Goal: Task Accomplishment & Management: Use online tool/utility

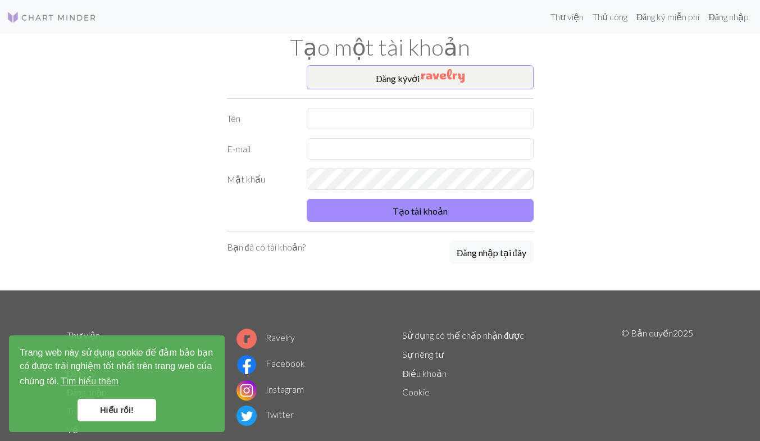
drag, startPoint x: 704, startPoint y: 115, endPoint x: 417, endPoint y: 97, distance: 287.6
click at [704, 115] on div "Thư viện Thủ công Đăng ký miễn phí Đăng nhập Tạo một tài khoản Đăng ký với Tên …" at bounding box center [380, 220] width 760 height 441
click at [356, 121] on input "text" at bounding box center [420, 118] width 227 height 21
click at [342, 121] on input "text" at bounding box center [420, 118] width 227 height 21
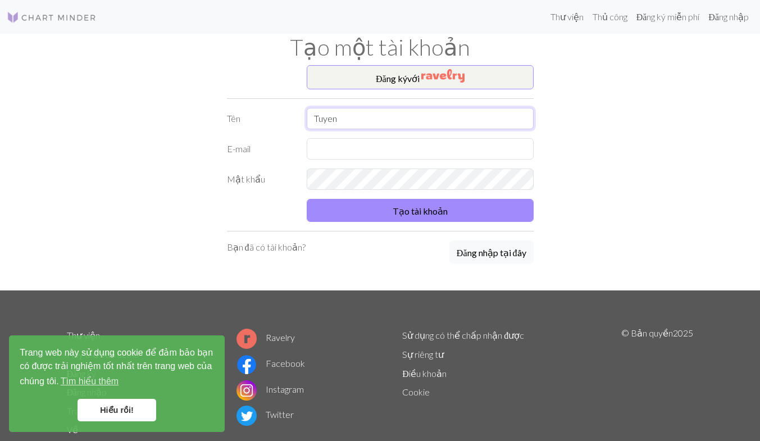
type input "Tuyen"
click at [330, 148] on input "text" at bounding box center [420, 148] width 227 height 21
click at [335, 180] on form "Tên Tuyen E-mail ptuyen2016 Mật khẩu Tạo tài khoản" at bounding box center [380, 165] width 307 height 114
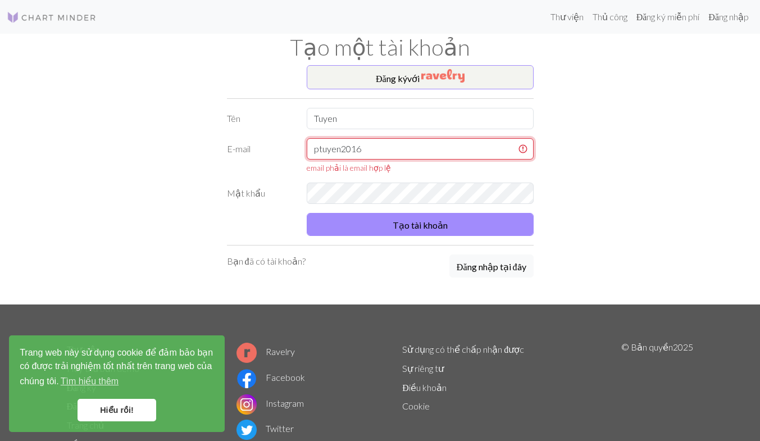
click at [418, 156] on input "ptuyen2016" at bounding box center [420, 148] width 227 height 21
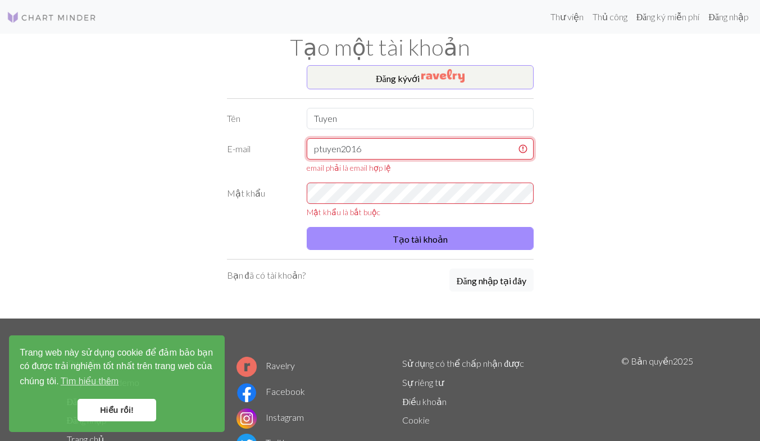
paste input "https://www.stitchfiddle.com/en/account/profile#"
type input "ptuyen2016https://www.stitchfiddle.com/en/account/profile#"
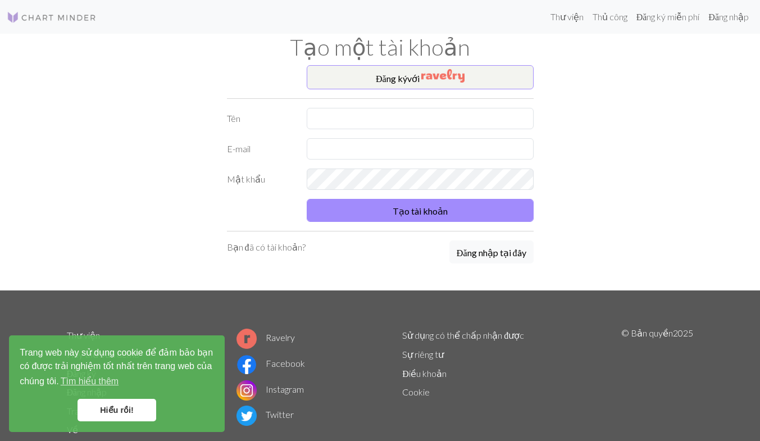
drag, startPoint x: 626, startPoint y: 148, endPoint x: 550, endPoint y: 113, distance: 84.2
click at [626, 148] on div "Đăng ký với Tên E-mail Mật khẩu Tạo tài khoản Bạn đã có tài khoản? Đăng nhập tạ…" at bounding box center [380, 177] width 640 height 225
click at [350, 115] on input "text" at bounding box center [420, 118] width 227 height 21
drag, startPoint x: 339, startPoint y: 124, endPoint x: 324, endPoint y: 123, distance: 14.6
click at [324, 123] on input "Tuu" at bounding box center [420, 118] width 227 height 21
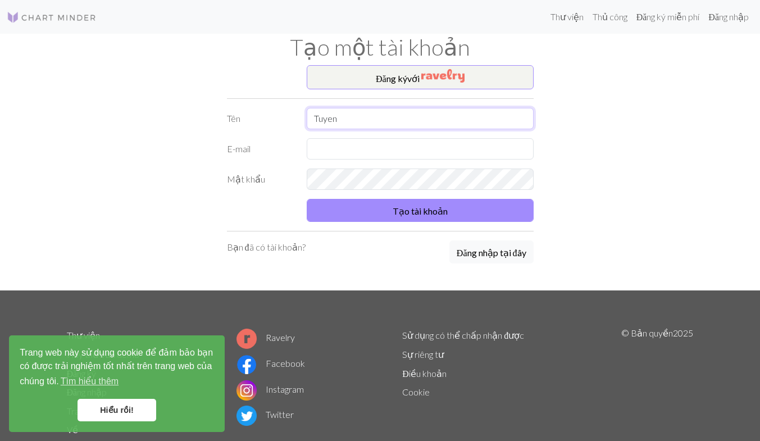
type input "Tuyen"
click at [326, 157] on input "text" at bounding box center [420, 148] width 227 height 21
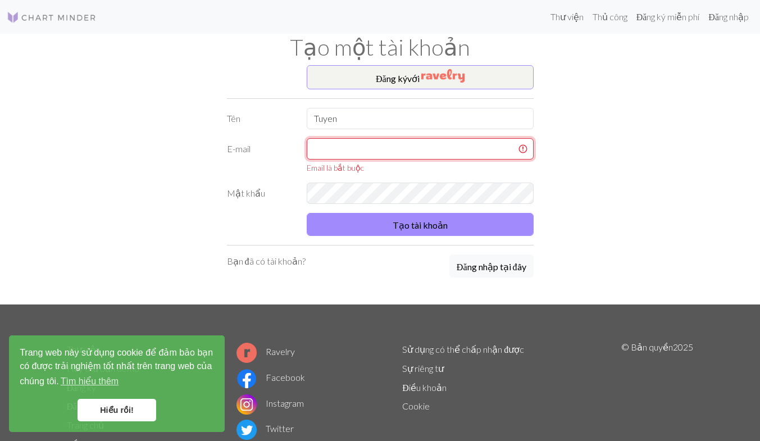
paste input "ptuyen2016@gmail.com"
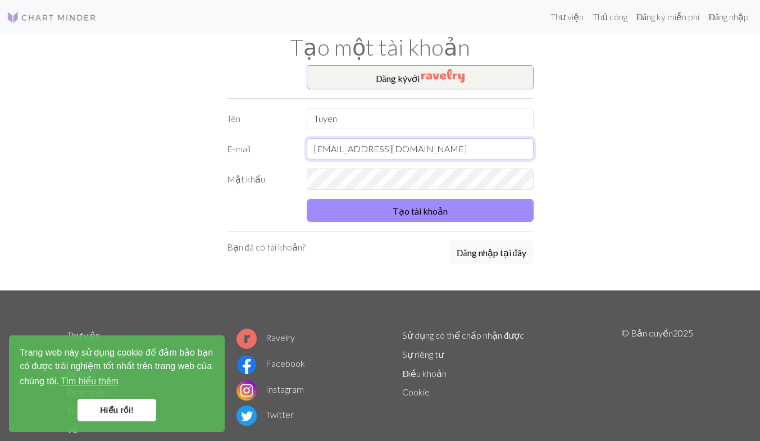
type input "ptuyen2016@gmail.com"
click at [307, 199] on button "Tạo tài khoản" at bounding box center [420, 210] width 227 height 23
click at [405, 213] on font "Tạo tài khoản" at bounding box center [420, 211] width 55 height 11
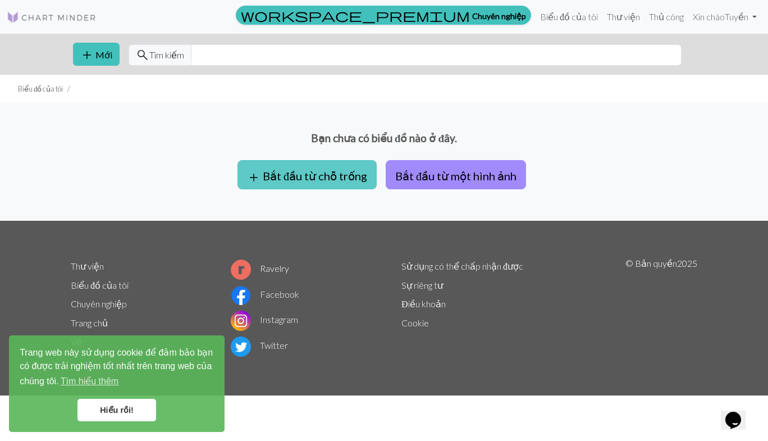
click at [341, 172] on font "Bắt đầu từ chỗ trống" at bounding box center [315, 175] width 104 height 13
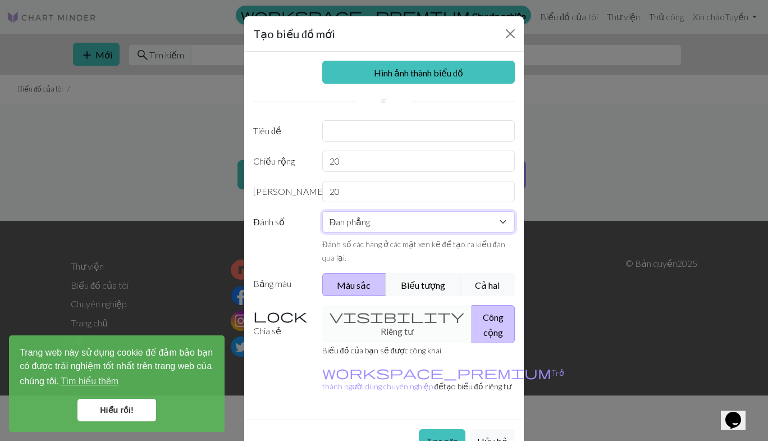
click at [411, 219] on select "Đan phẳng Đan tròn Đan ren Thêu chữ thập" at bounding box center [418, 221] width 193 height 21
select select "round"
click at [322, 211] on select "Đan phẳng Đan tròn Đan ren Thêu chữ thập" at bounding box center [418, 221] width 193 height 21
click at [438, 436] on font "Tạo nên" at bounding box center [442, 441] width 32 height 11
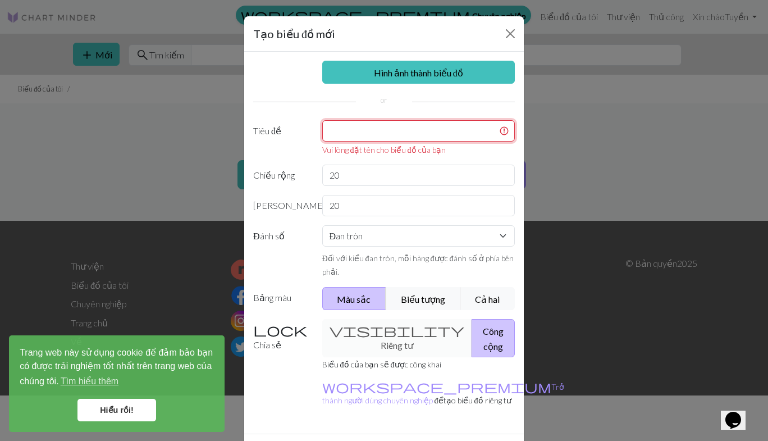
click at [350, 126] on input "text" at bounding box center [418, 130] width 193 height 21
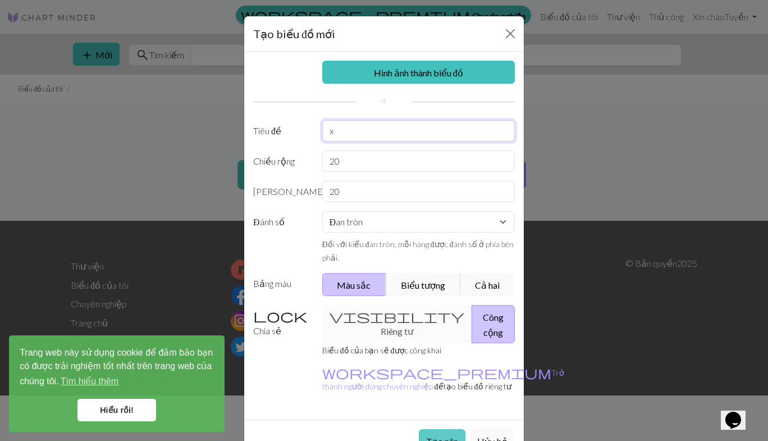
type input "x"
click at [442, 436] on font "Tạo nên" at bounding box center [442, 441] width 32 height 11
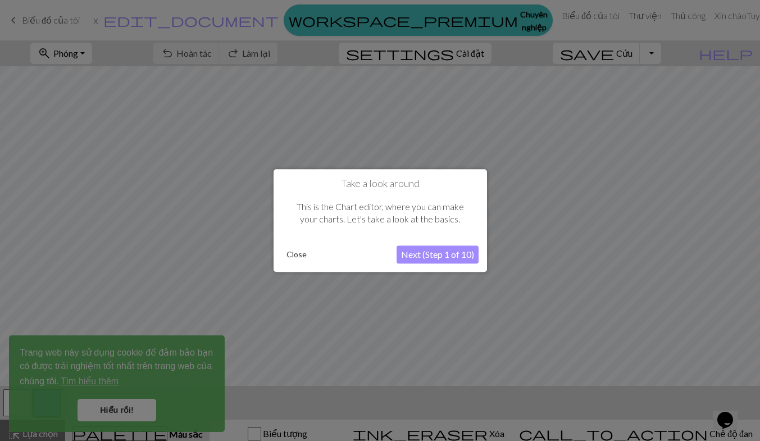
click at [436, 250] on button "Next (Step 1 of 10)" at bounding box center [438, 254] width 82 height 18
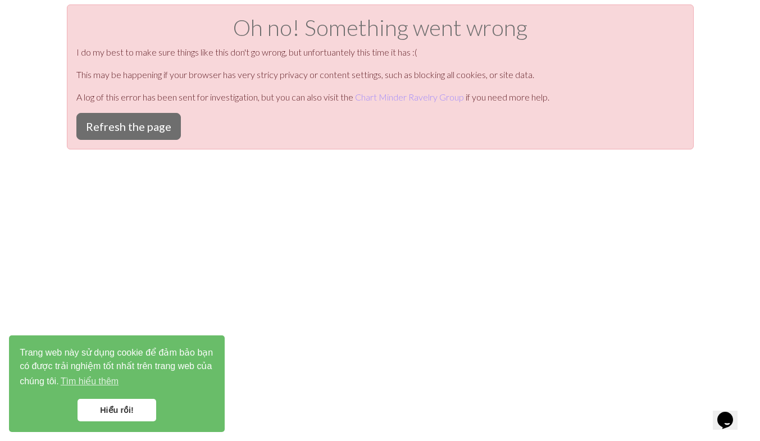
scroll to position [4, 0]
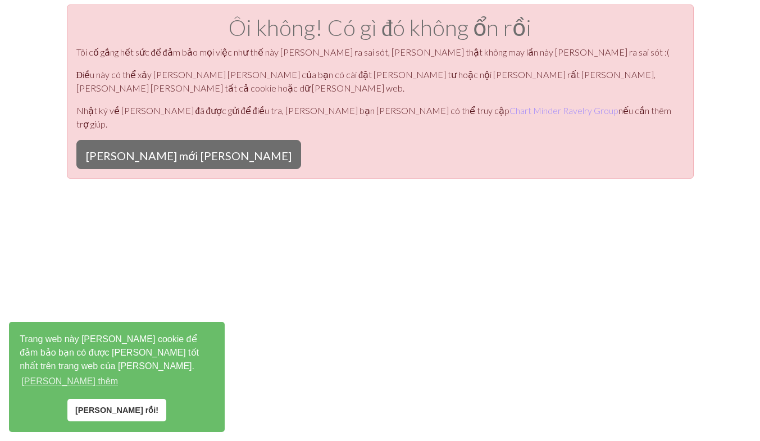
click at [413, 217] on div "Ôi không! Có gì đó không ổn rồi Tôi cố gắng hết sức để đảm bảo mọi việc như thế…" at bounding box center [380, 224] width 760 height 441
click at [134, 408] on link "[PERSON_NAME] rồi!" at bounding box center [116, 410] width 98 height 22
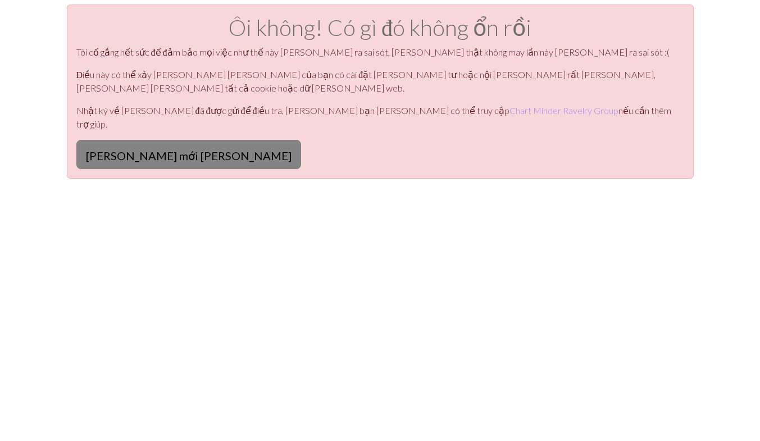
click at [115, 149] on font "[PERSON_NAME] mới [PERSON_NAME]" at bounding box center [189, 155] width 206 height 13
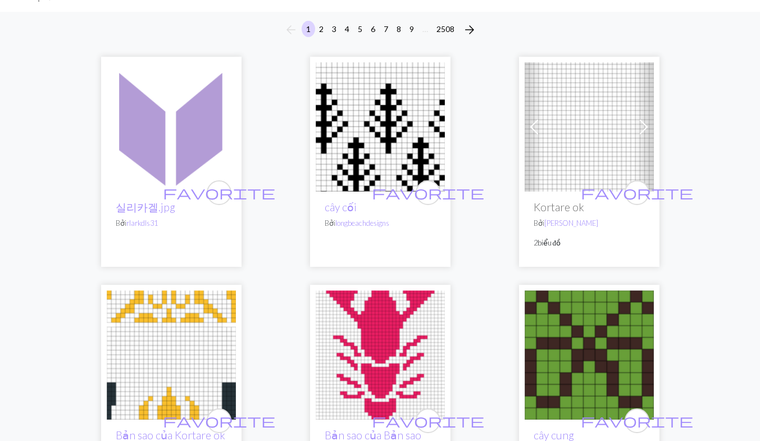
scroll to position [56, 0]
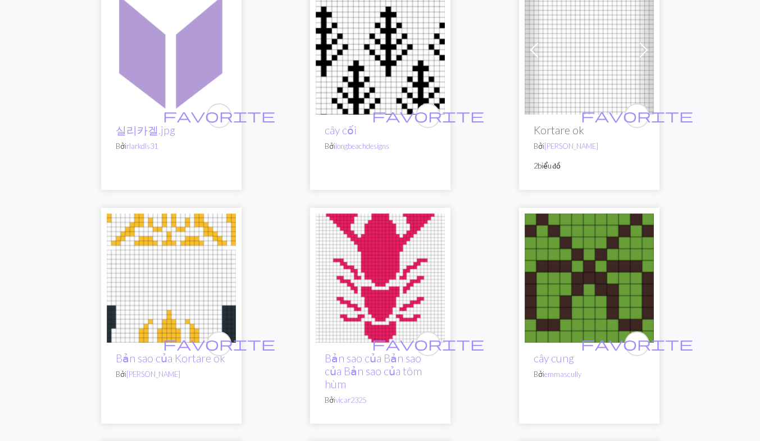
scroll to position [0, 0]
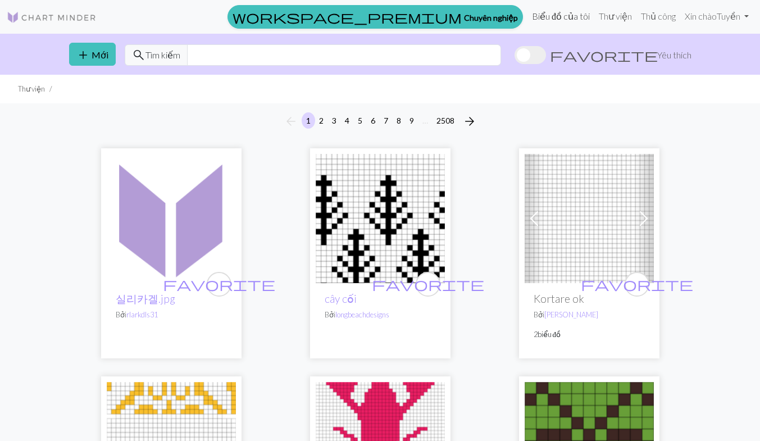
click at [571, 17] on font "Biểu đồ của tôi" at bounding box center [561, 16] width 58 height 11
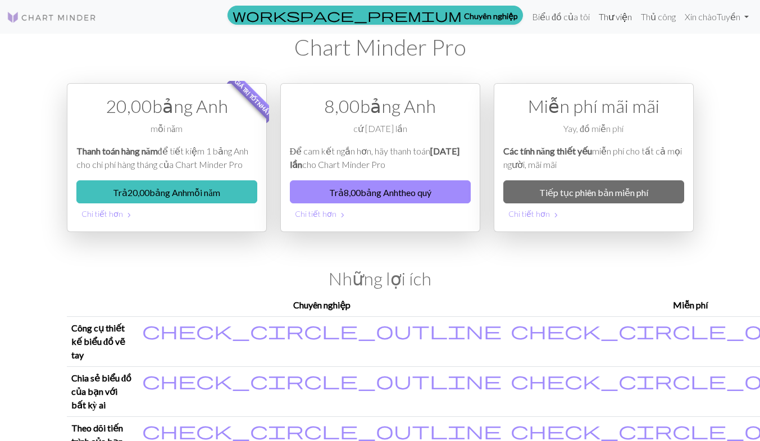
click at [616, 13] on font "Thư viện" at bounding box center [615, 16] width 33 height 11
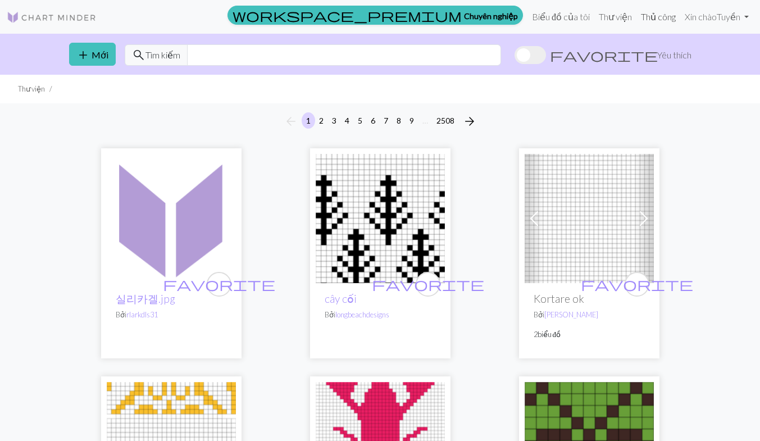
click at [655, 15] on font "Thủ công" at bounding box center [658, 16] width 35 height 11
